Goal: Information Seeking & Learning: Learn about a topic

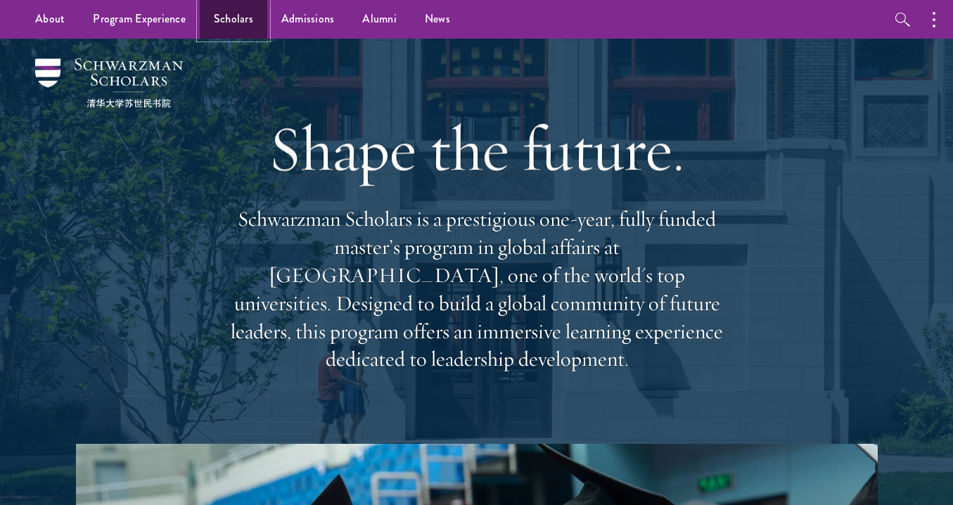
click at [216, 22] on link "Scholars" at bounding box center [234, 19] width 68 height 39
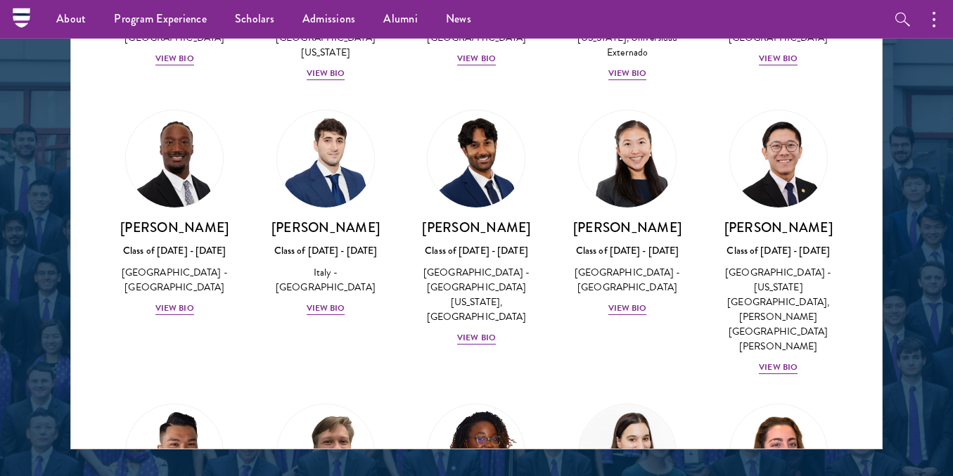
scroll to position [3856, 0]
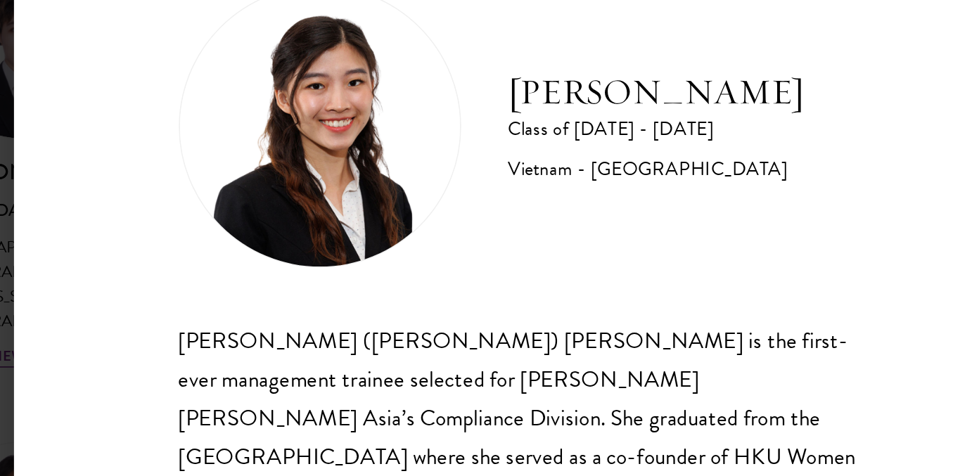
scroll to position [3856, 0]
